Goal: Information Seeking & Learning: Learn about a topic

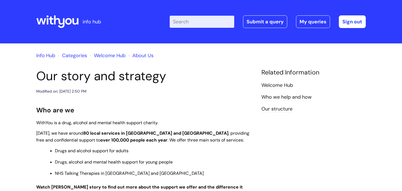
click at [60, 20] on icon at bounding box center [57, 21] width 42 height 13
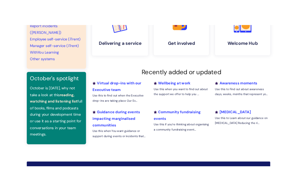
scroll to position [153, 0]
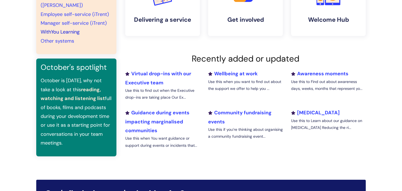
click at [57, 29] on link "WithYou Learning" at bounding box center [60, 32] width 39 height 7
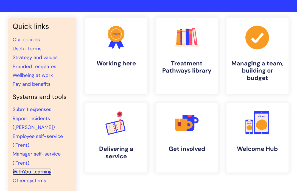
scroll to position [0, 0]
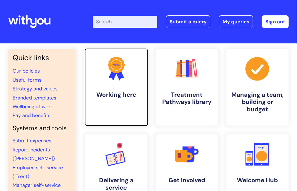
click at [142, 87] on link ".cls-1{fill:#f89b22;}.cls-1,.cls-2,.cls-3{stroke-width:0px;}.cls-2{fill:#2d3cff…" at bounding box center [116, 87] width 63 height 78
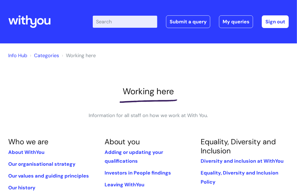
click at [178, 89] on h1 "Working here" at bounding box center [148, 91] width 281 height 10
click at [24, 56] on link "Info Hub" at bounding box center [17, 55] width 19 height 7
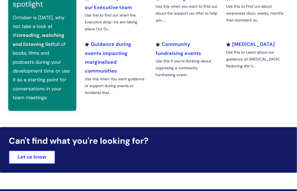
scroll to position [285, 0]
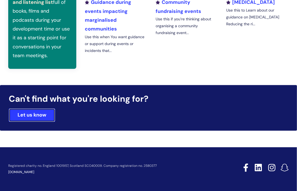
click at [35, 111] on link "Let us know" at bounding box center [32, 114] width 46 height 13
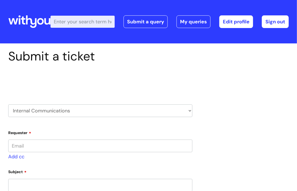
type input "kinal.patel@wearewithyou.org.uk"
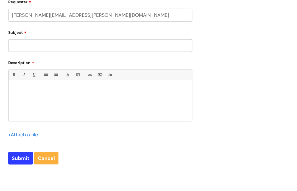
scroll to position [161, 0]
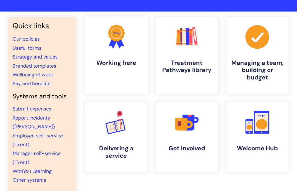
scroll to position [33, 0]
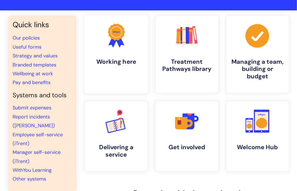
click at [125, 61] on h4 "Working here" at bounding box center [116, 61] width 54 height 7
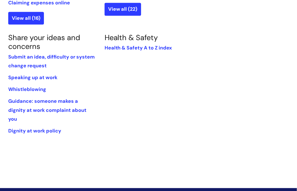
scroll to position [475, 0]
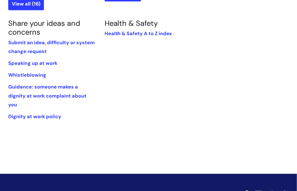
click at [99, 88] on section "Share your ideas and concerns Submit an idea, difficulty or system change reque…" at bounding box center [52, 72] width 96 height 106
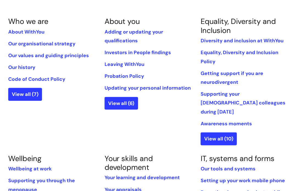
scroll to position [0, 0]
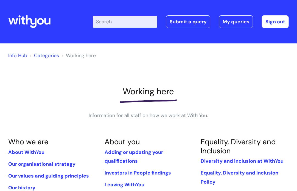
click at [47, 107] on div "Working here Information for all staff on how we work at With You." at bounding box center [148, 102] width 281 height 33
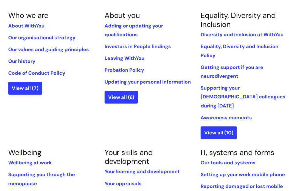
scroll to position [128, 0]
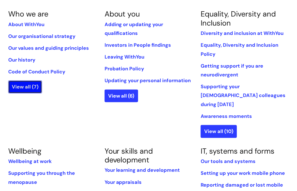
click at [31, 88] on link "View all (7)" at bounding box center [25, 86] width 34 height 13
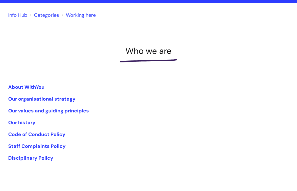
scroll to position [39, 0]
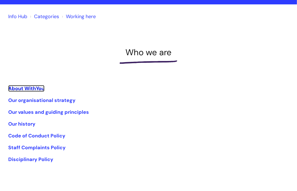
click at [31, 88] on link "About WithYou" at bounding box center [26, 88] width 36 height 7
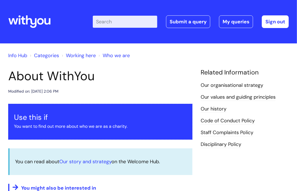
click at [119, 23] on input "Enter your search term here..." at bounding box center [125, 22] width 65 height 12
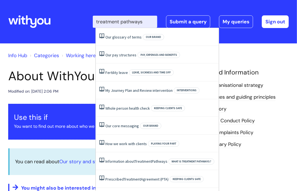
type input "treatment pathways"
click button "Search" at bounding box center [0, 0] width 0 height 0
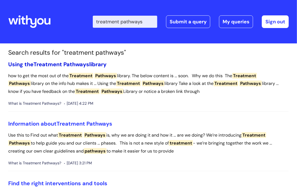
click at [75, 64] on span "Pathways" at bounding box center [76, 64] width 26 height 7
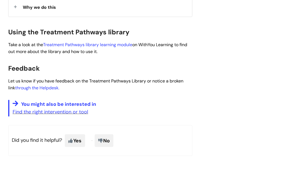
scroll to position [184, 0]
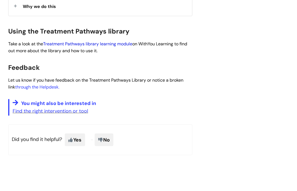
click at [90, 43] on link "Treatment Pathways library learning module" at bounding box center [87, 44] width 89 height 6
